Goal: Navigation & Orientation: Find specific page/section

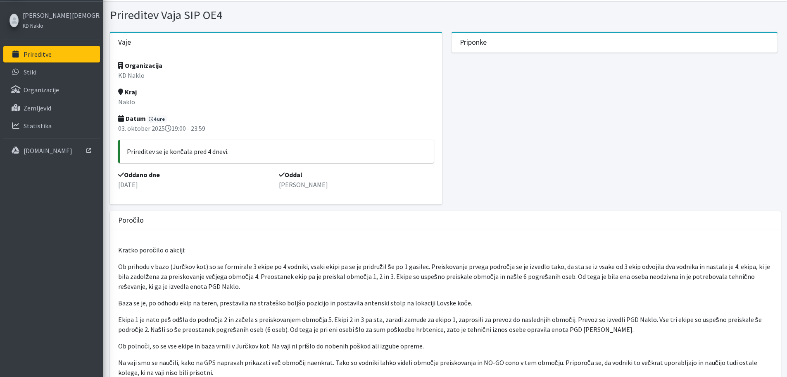
scroll to position [3, 0]
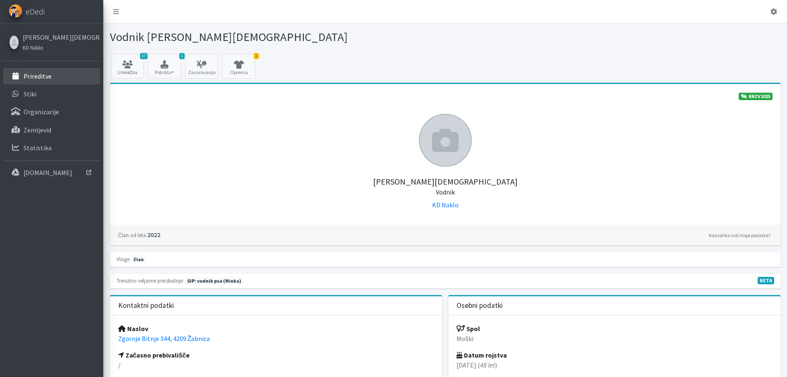
click at [47, 76] on p "Prireditve" at bounding box center [38, 76] width 28 height 8
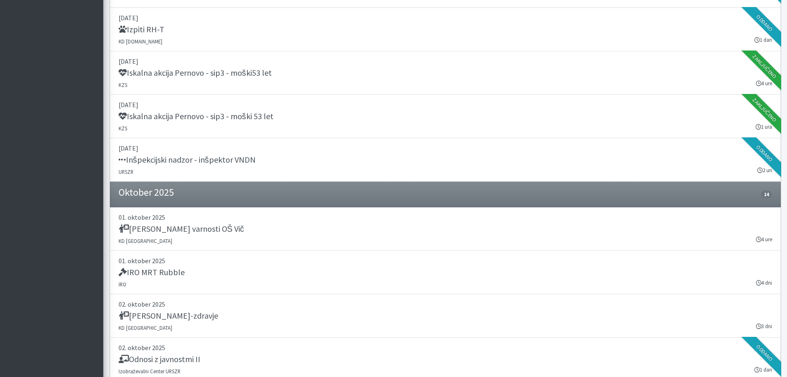
scroll to position [1115, 0]
